Goal: Navigation & Orientation: Find specific page/section

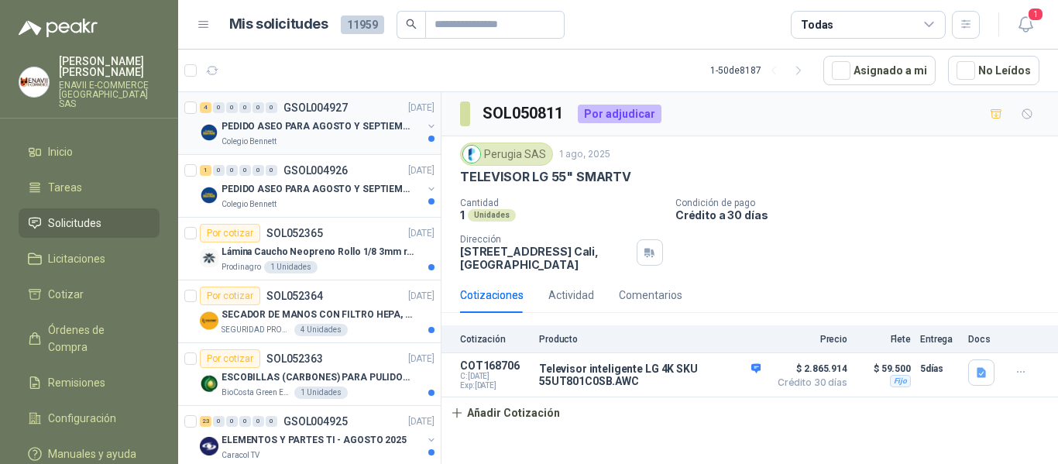
click at [372, 111] on div "4 0 0 0 0 0 GSOL004927 16/08/25" at bounding box center [319, 107] width 238 height 19
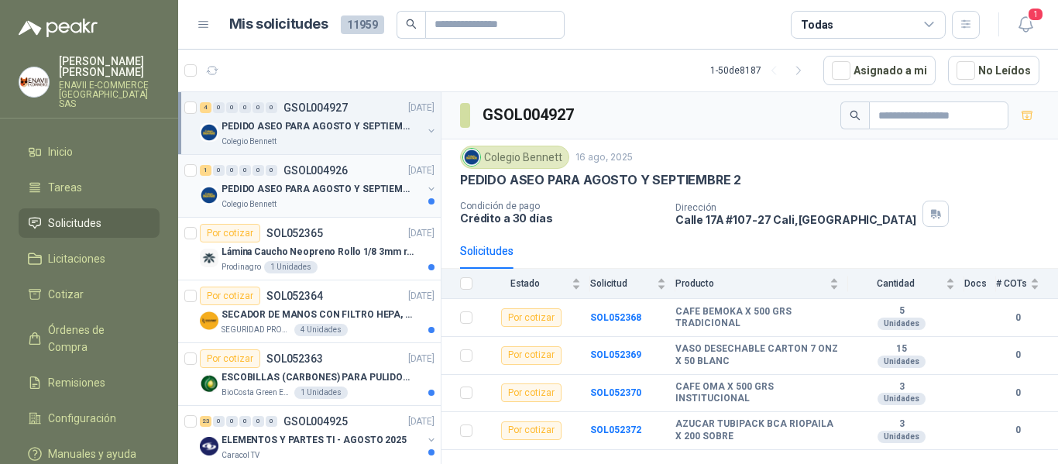
click at [344, 195] on p "PEDIDO ASEO PARA AGOSTO Y SEPTIEMBRE" at bounding box center [318, 189] width 193 height 15
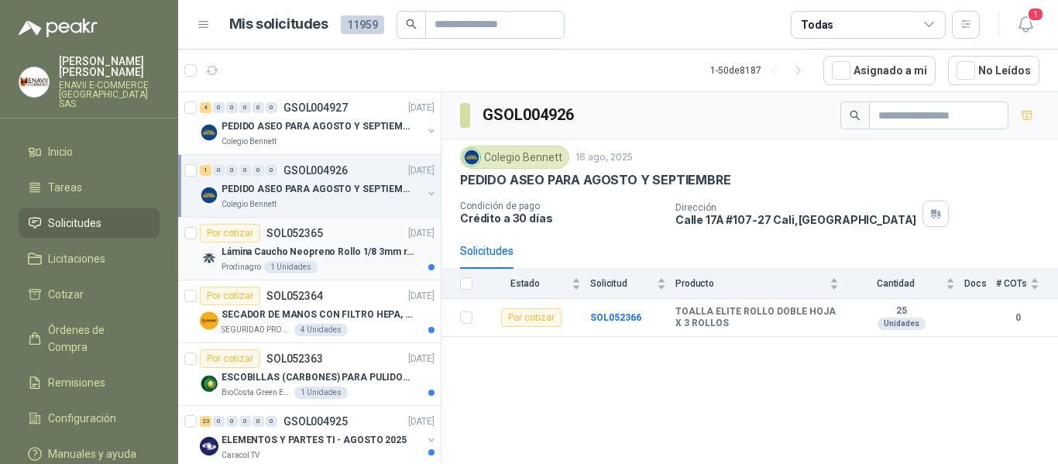
click at [322, 259] on p "Lámina Caucho Neopreno Rollo 1/8 3mm rollo x 10M" at bounding box center [318, 252] width 193 height 15
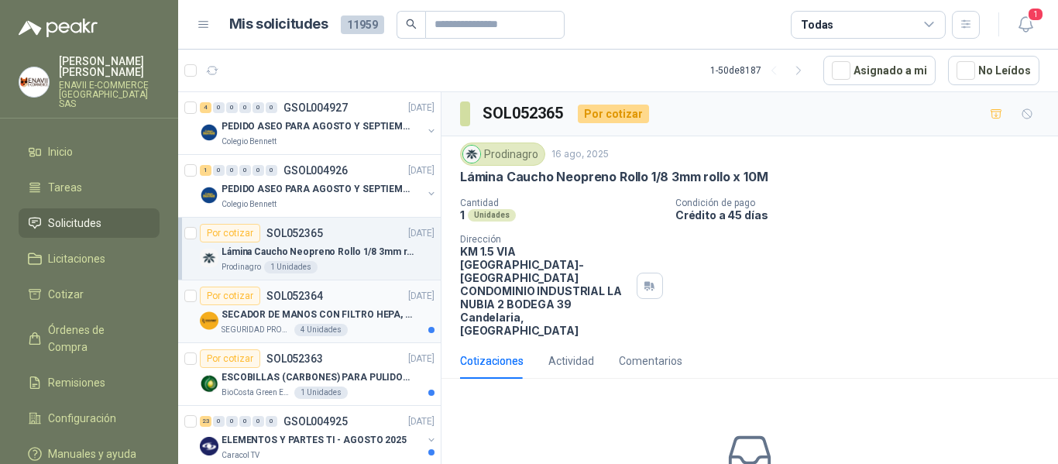
click at [342, 315] on p "SECADOR DE MANOS CON FILTRO HEPA, SECADO RAPIDO" at bounding box center [318, 314] width 193 height 15
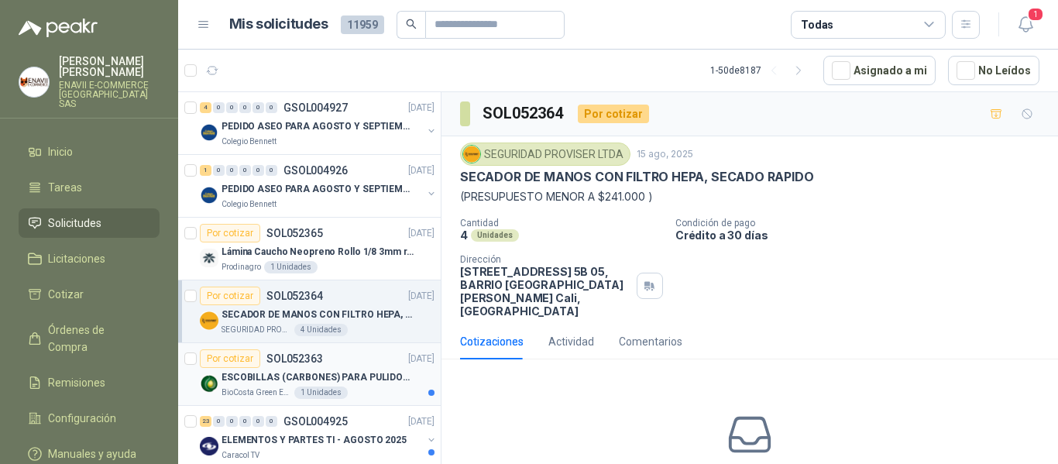
scroll to position [77, 0]
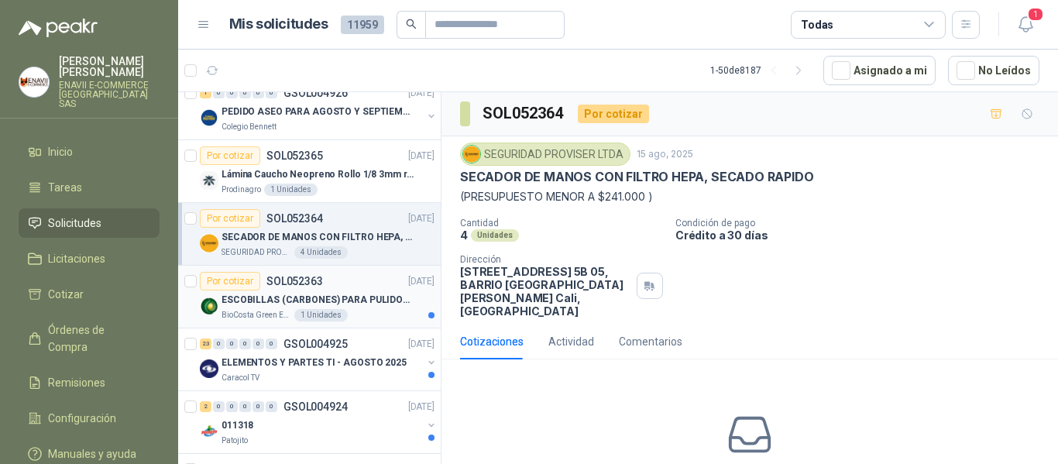
click at [384, 310] on div "BioCosta Green Energy S.A.S 1 Unidades" at bounding box center [328, 315] width 213 height 12
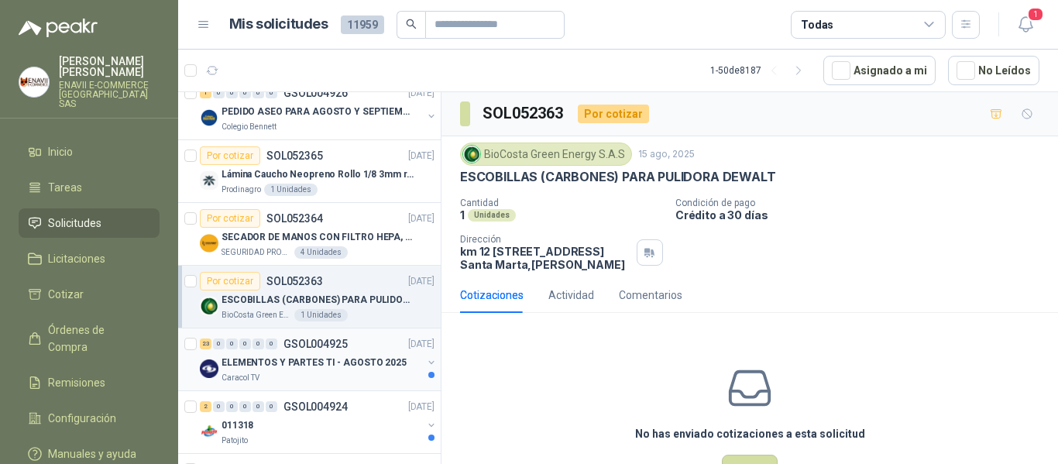
click at [366, 357] on p "ELEMENTOS Y PARTES TI - AGOSTO 2025" at bounding box center [314, 363] width 185 height 15
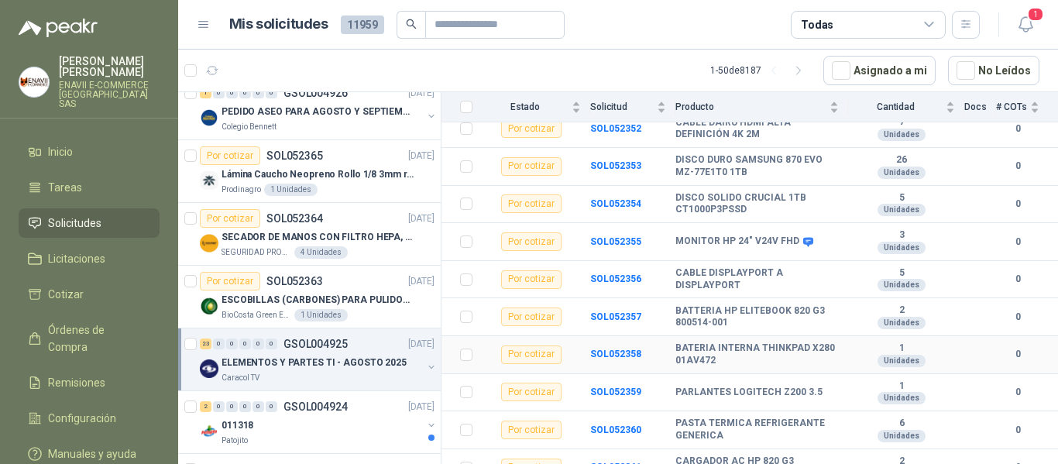
scroll to position [618, 0]
